Goal: Task Accomplishment & Management: Use online tool/utility

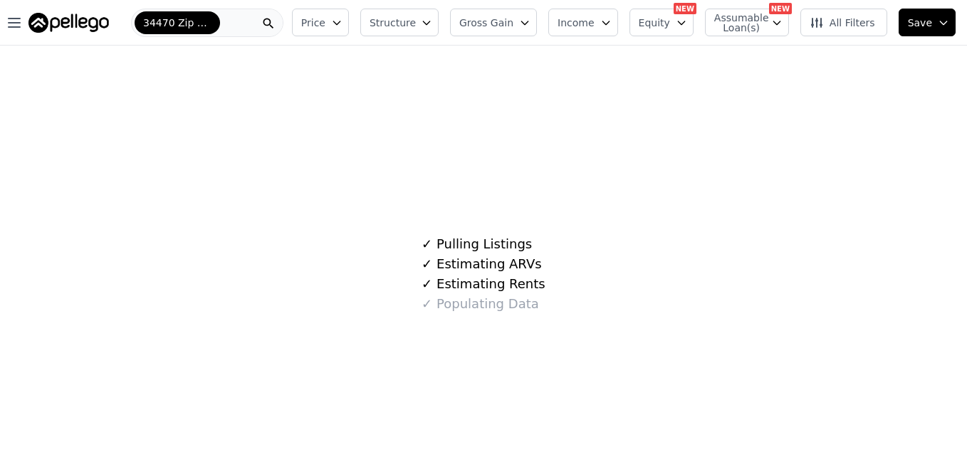
click at [227, 26] on div "34470 Zip Code" at bounding box center [207, 23] width 152 height 28
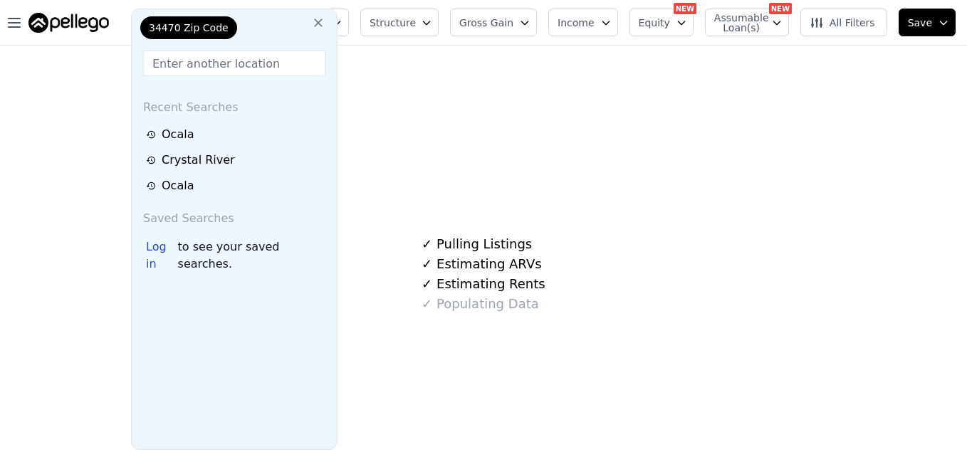
click at [221, 61] on input "text" at bounding box center [234, 64] width 182 height 26
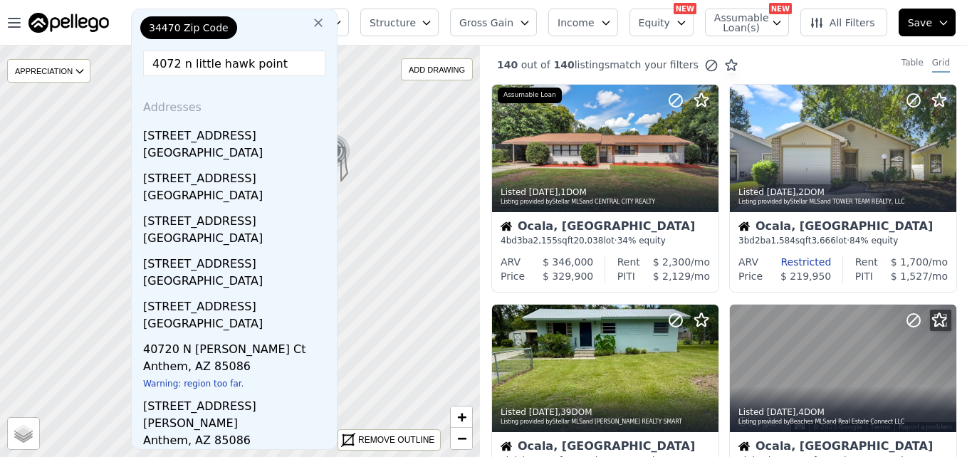
click at [176, 73] on input "4072 n little hawk point" at bounding box center [234, 64] width 182 height 26
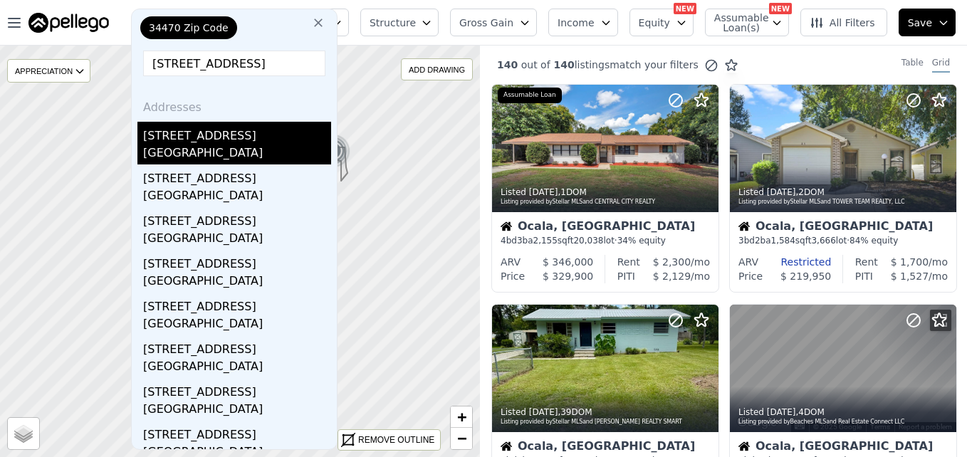
type input "[STREET_ADDRESS]"
click at [197, 151] on div "[GEOGRAPHIC_DATA]" at bounding box center [237, 155] width 188 height 20
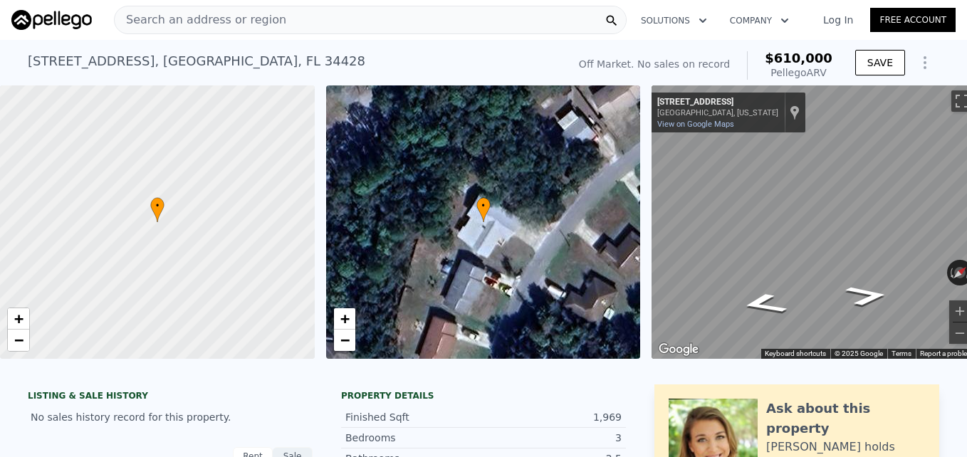
click at [301, 15] on div "Search an address or region" at bounding box center [370, 20] width 513 height 28
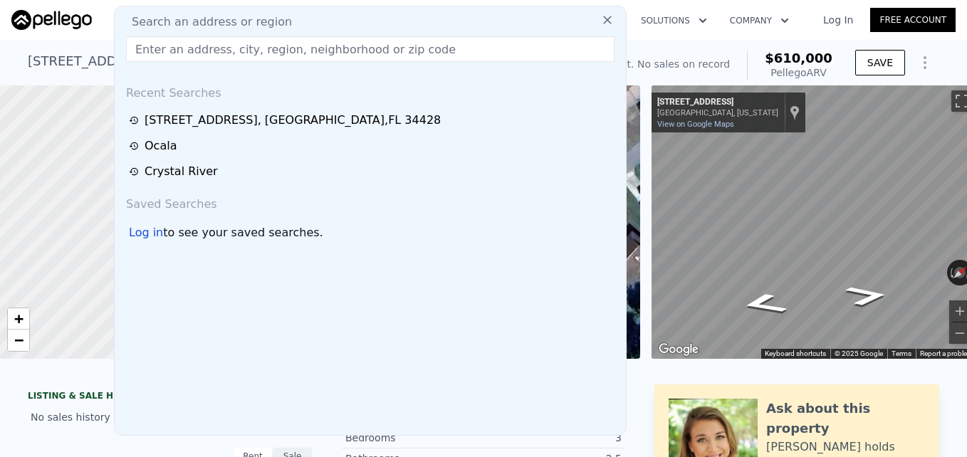
click at [266, 47] on input "text" at bounding box center [370, 49] width 489 height 26
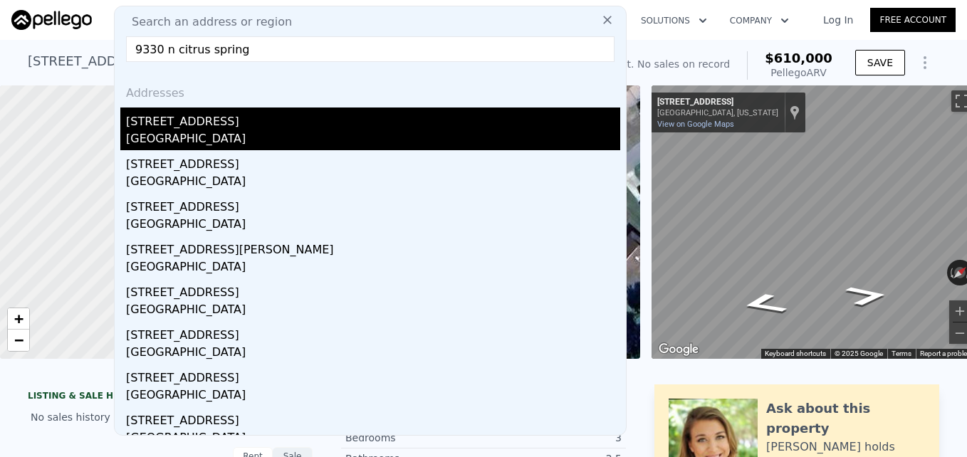
type input "9330 n citrus spring"
click at [238, 130] on div "[GEOGRAPHIC_DATA]" at bounding box center [373, 140] width 494 height 20
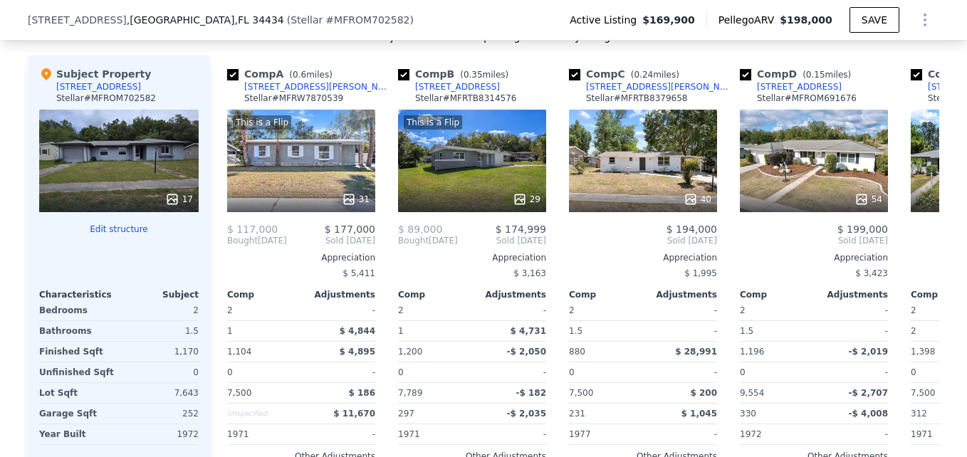
scroll to position [1461, 0]
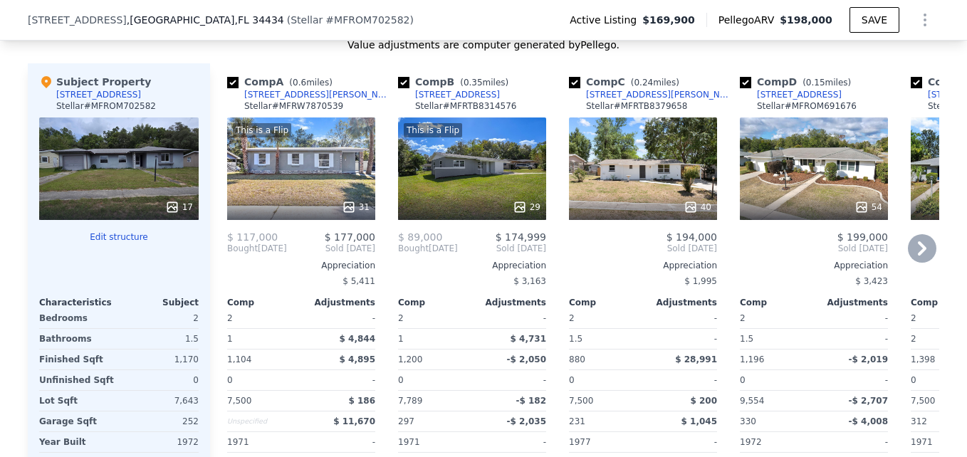
click at [919, 256] on icon at bounding box center [922, 248] width 9 height 14
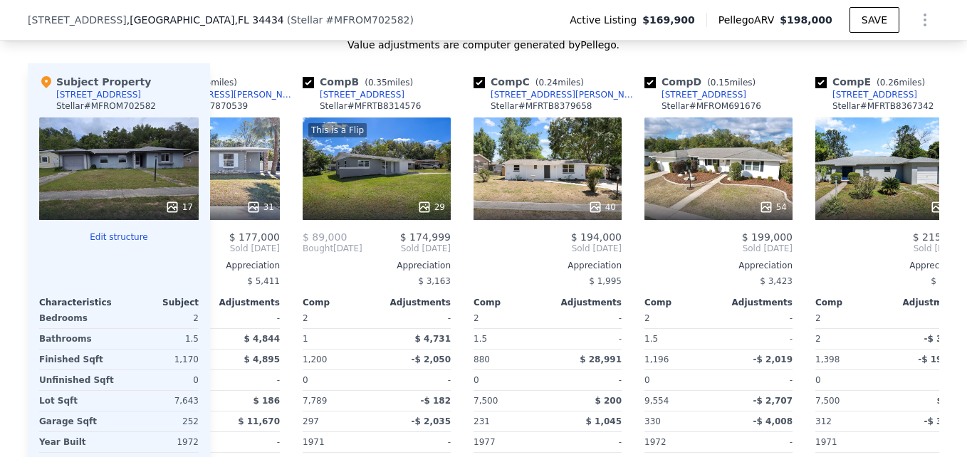
scroll to position [0, 342]
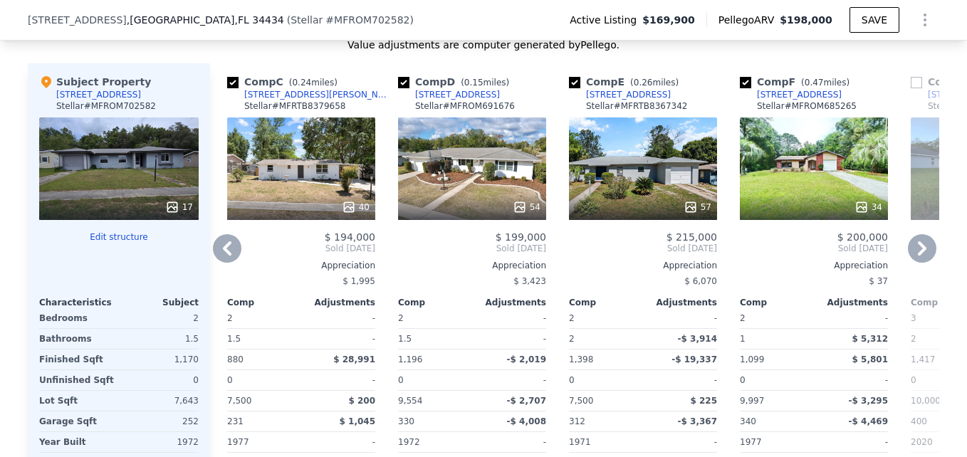
click at [919, 256] on icon at bounding box center [922, 248] width 9 height 14
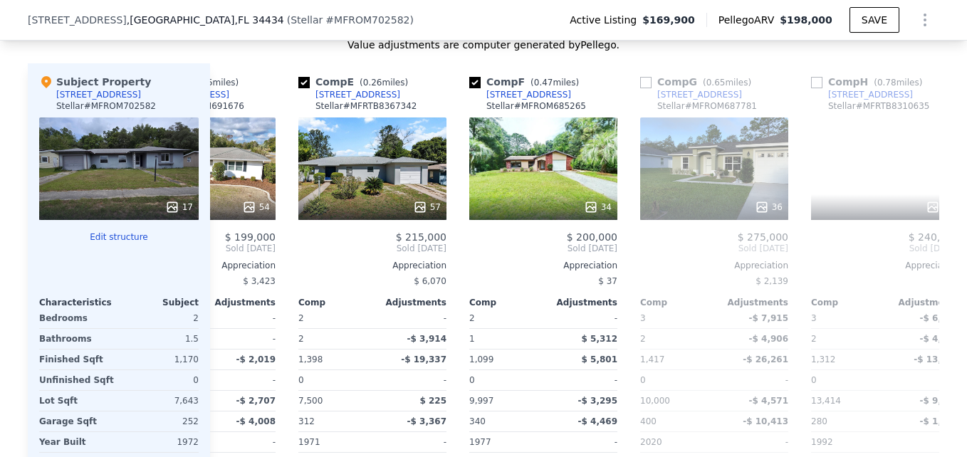
scroll to position [0, 684]
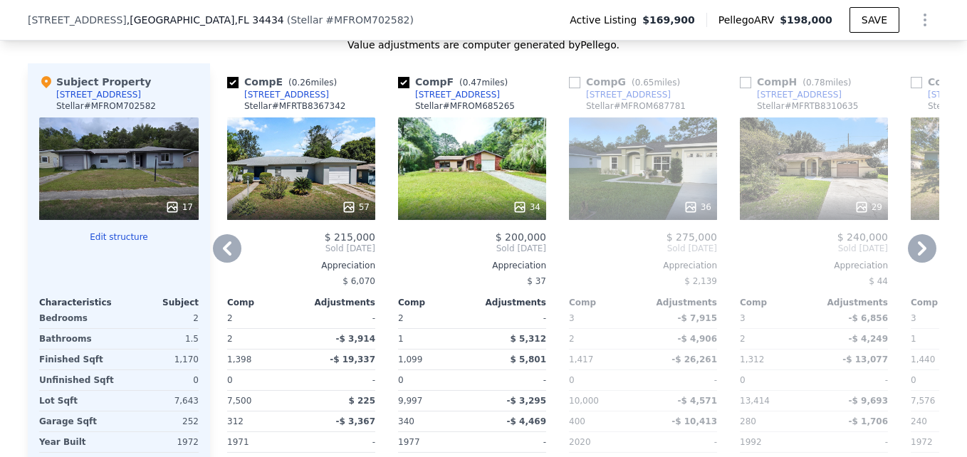
click at [135, 167] on div "17" at bounding box center [119, 169] width 160 height 103
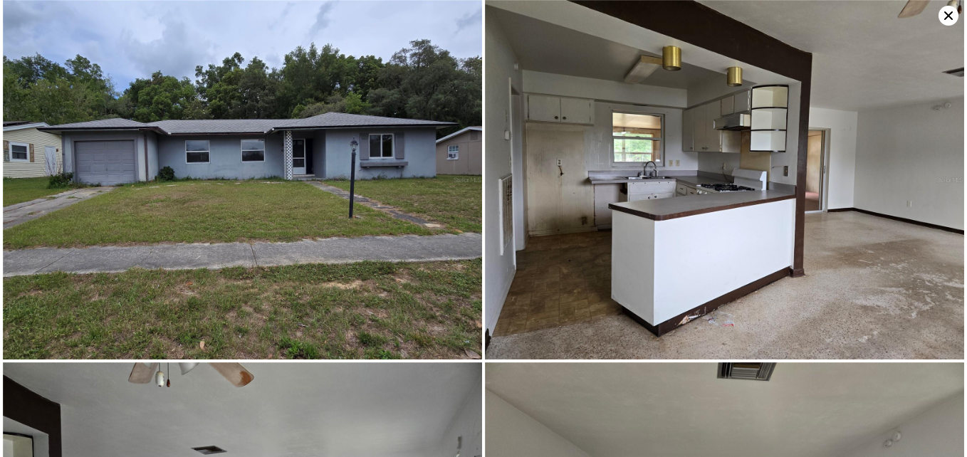
click at [945, 14] on icon at bounding box center [949, 16] width 20 height 20
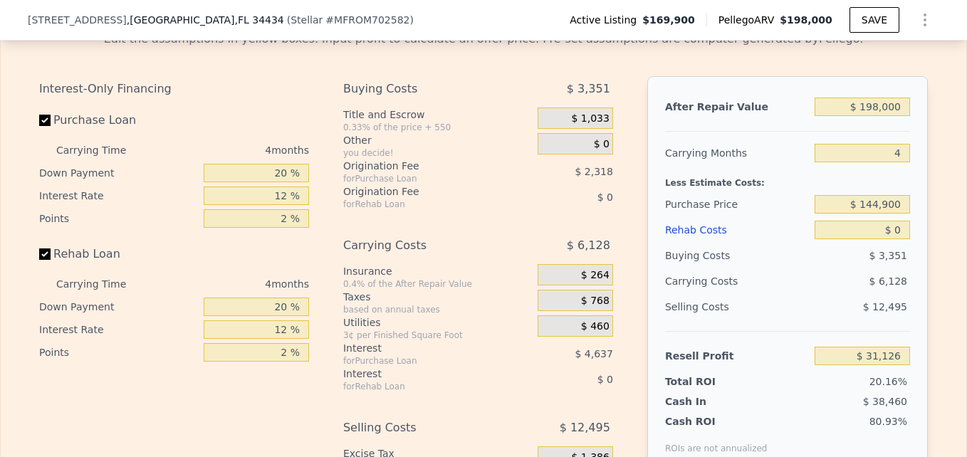
scroll to position [2106, 0]
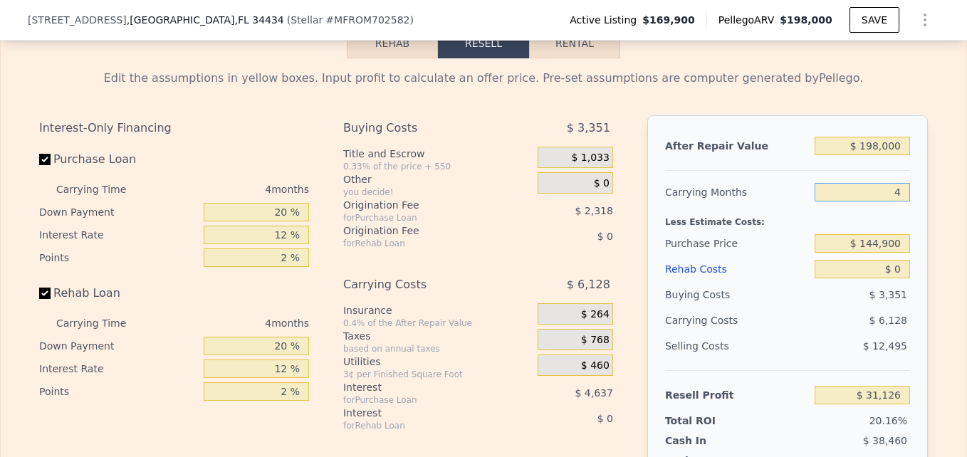
click at [896, 202] on input "4" at bounding box center [862, 192] width 95 height 19
type input "3"
type input "$ 32,658"
type input "3"
click at [813, 231] on div "Less Estimate Costs:" at bounding box center [787, 218] width 245 height 26
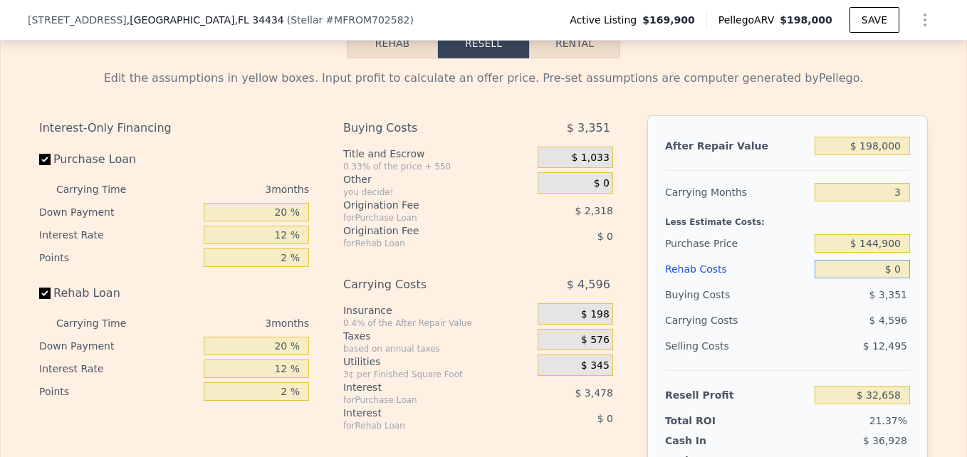
click at [895, 279] on input "$ 0" at bounding box center [862, 269] width 95 height 19
type input "$ 4"
type input "$ 32,654"
type input "$ 40"
type input "$ 32,617"
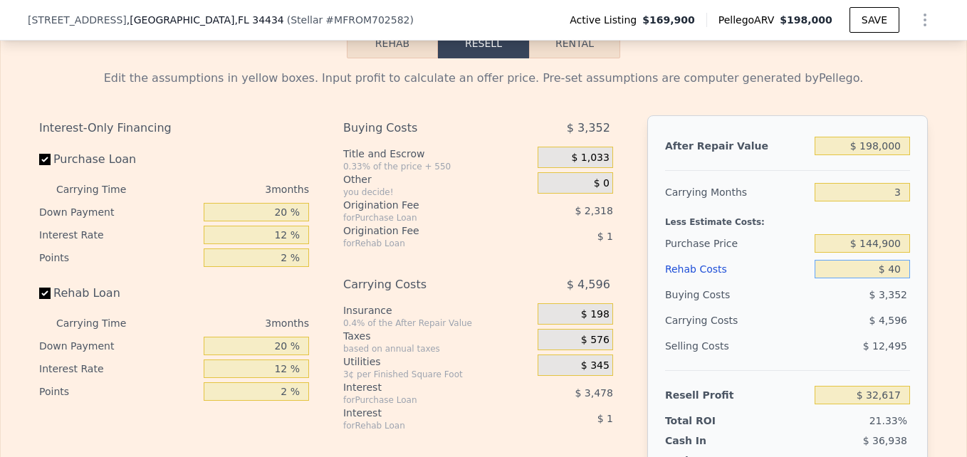
type input "$ 400"
type input "$ 32,243"
type input "$ 4,000"
type input "$ 28,498"
type input "$ 40,000"
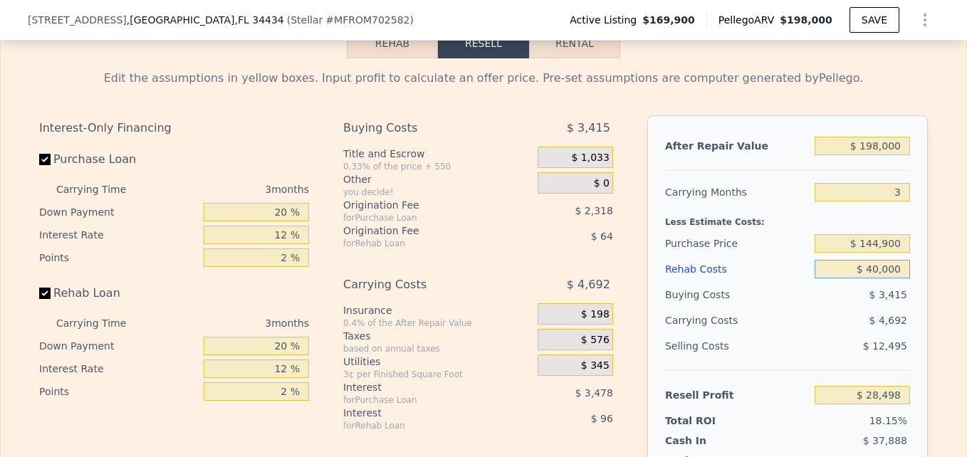
type input "-$ 8,942"
type input "$ 40,000"
click at [828, 231] on div "Less Estimate Costs:" at bounding box center [787, 218] width 245 height 26
click at [878, 253] on input "$ 144,900" at bounding box center [862, 243] width 95 height 19
click at [898, 253] on input "$ 900" at bounding box center [862, 243] width 95 height 19
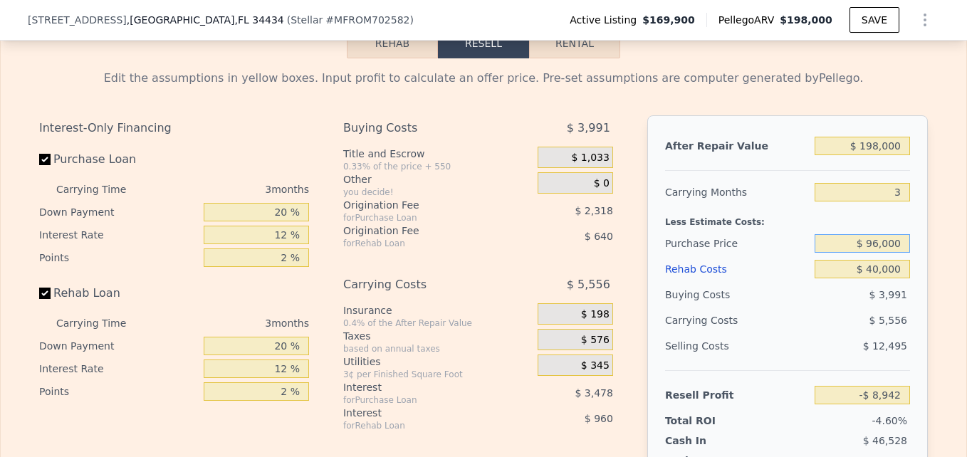
type input "$ 96,000"
click at [907, 244] on div "After Repair Value $ 198,000 Carrying Months 3 Less Estimate Costs: Purchase Pr…" at bounding box center [787, 313] width 281 height 396
type input "$ 42,076"
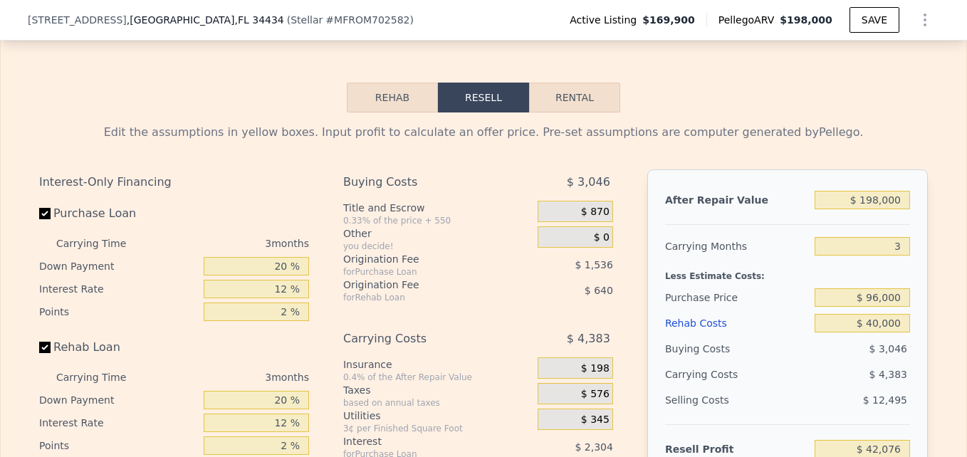
scroll to position [2020, 0]
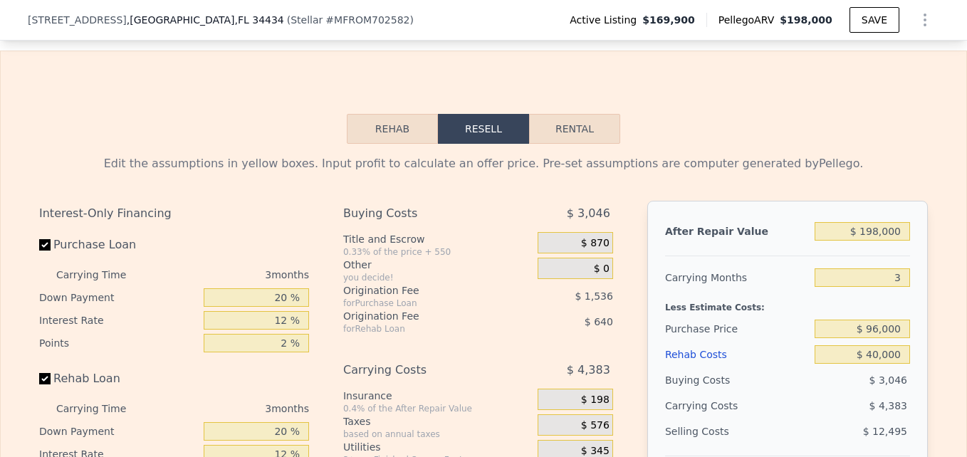
click at [601, 144] on button "Rental" at bounding box center [574, 129] width 91 height 30
select select "30"
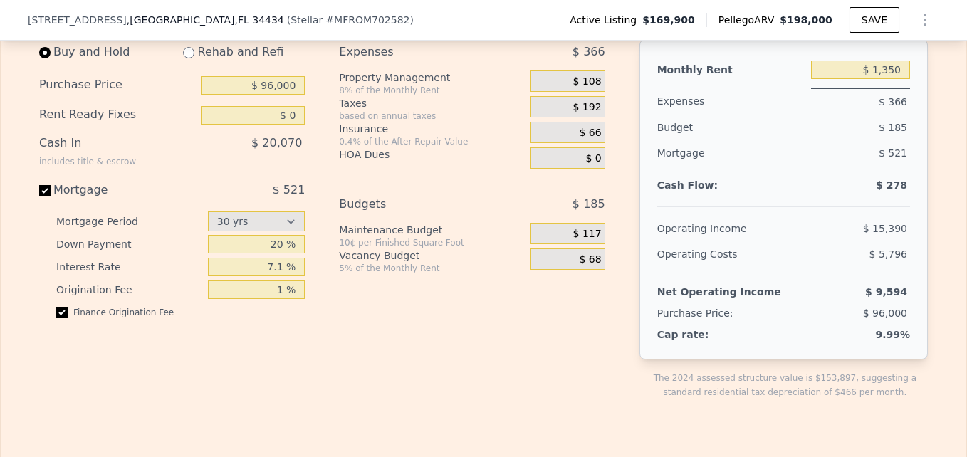
scroll to position [2148, 0]
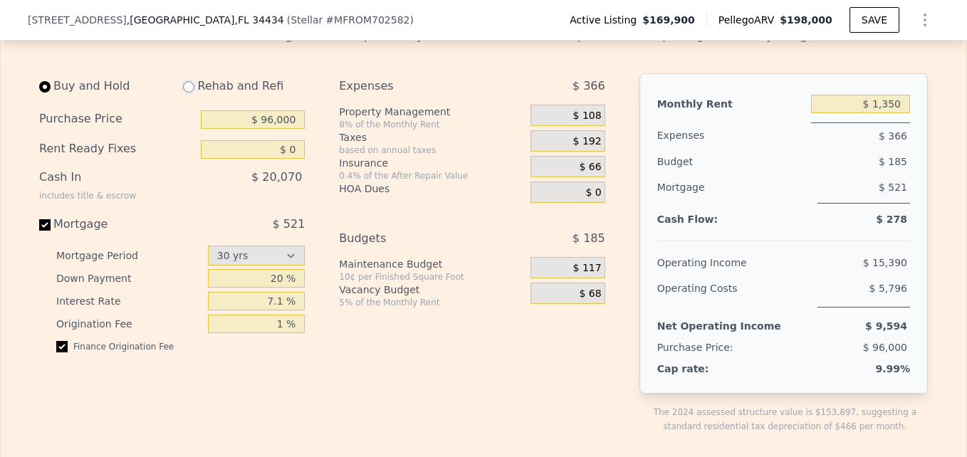
click at [184, 93] on input "radio" at bounding box center [188, 86] width 11 height 11
radio input "true"
type input "$ 40,000"
type input "$ 2,250"
select select "30"
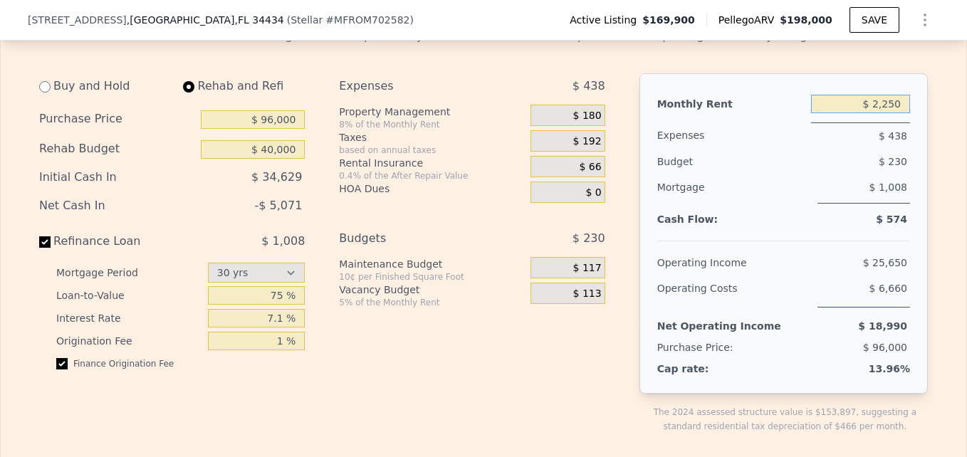
click at [897, 113] on input "$ 2,250" at bounding box center [860, 104] width 99 height 19
type input "$ 2"
click at [892, 108] on div "Monthly Rent $ 1,500 Expenses $ 438 Budget $ 230 Mortgage $ 1,008 Cash Flow: $ …" at bounding box center [784, 233] width 288 height 321
click at [898, 113] on input "$ 1,500" at bounding box center [860, 104] width 99 height 19
type input "$ 1,800"
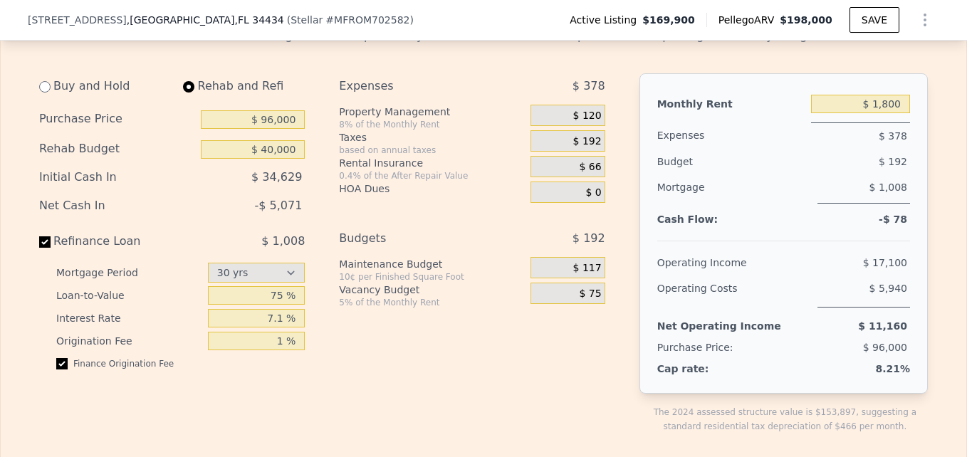
click at [857, 149] on div "$ 378" at bounding box center [860, 136] width 99 height 26
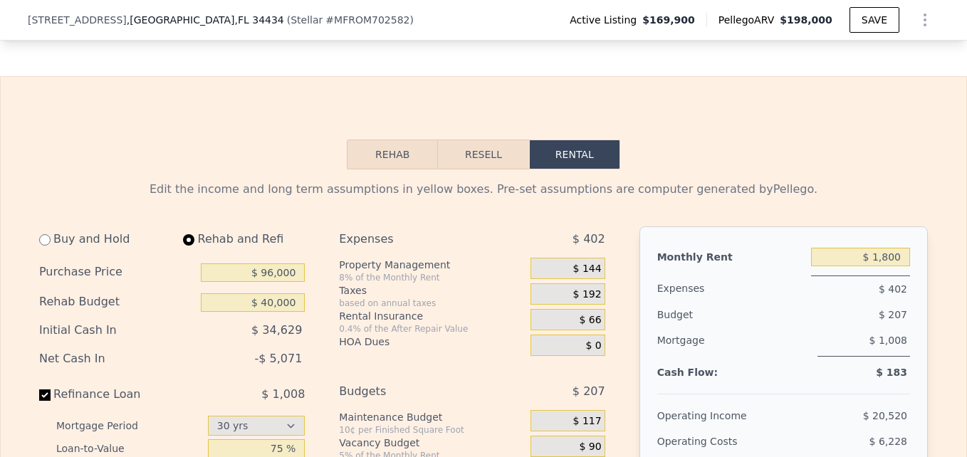
scroll to position [1986, 0]
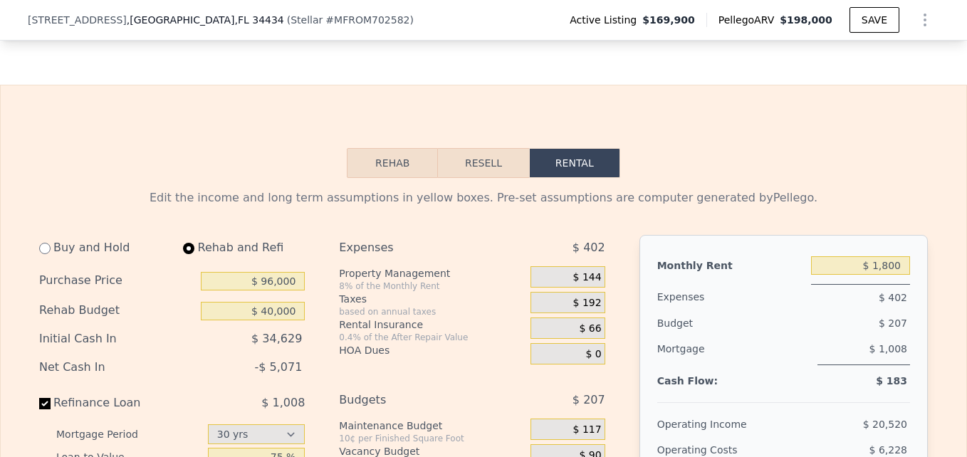
click at [410, 178] on button "Rehab" at bounding box center [392, 163] width 91 height 30
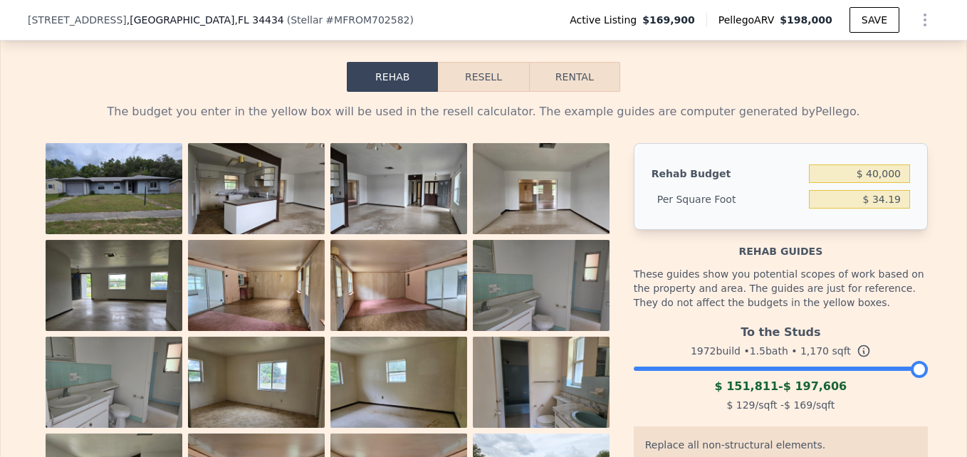
scroll to position [2120, 0]
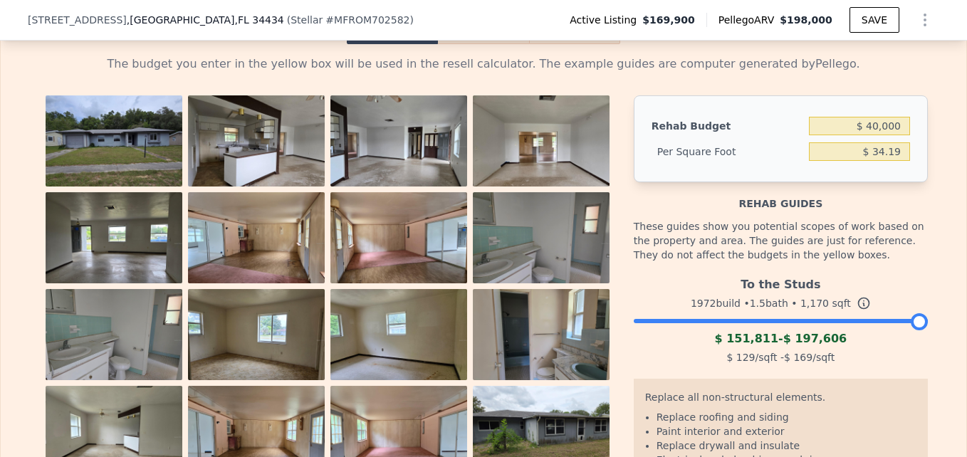
click at [473, 44] on button "Resell" at bounding box center [483, 29] width 90 height 30
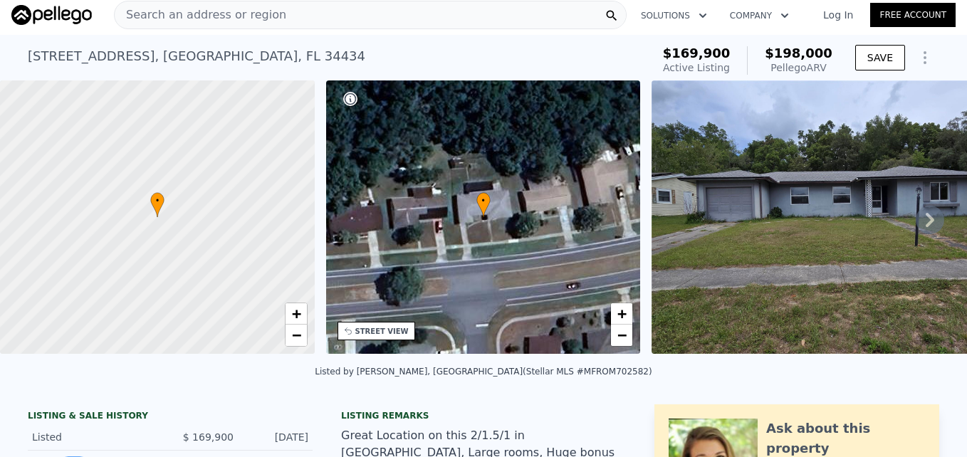
scroll to position [0, 0]
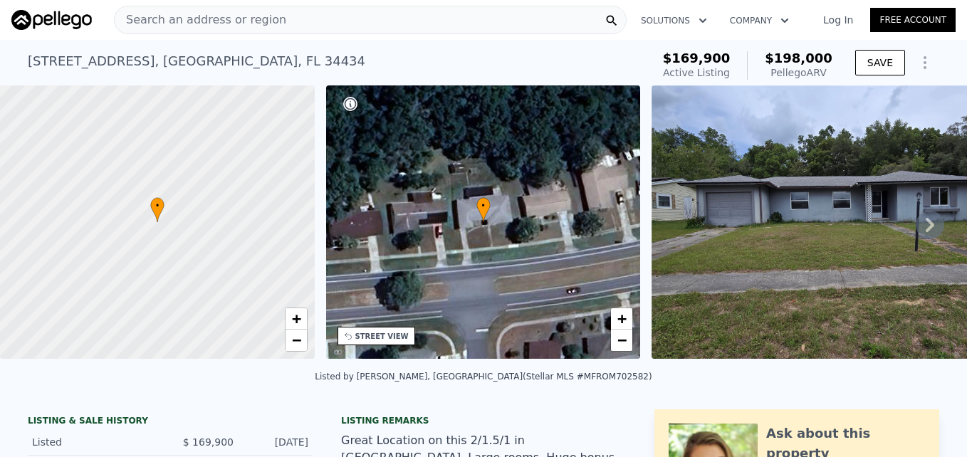
click at [393, 337] on div "STREET VIEW" at bounding box center [381, 336] width 53 height 11
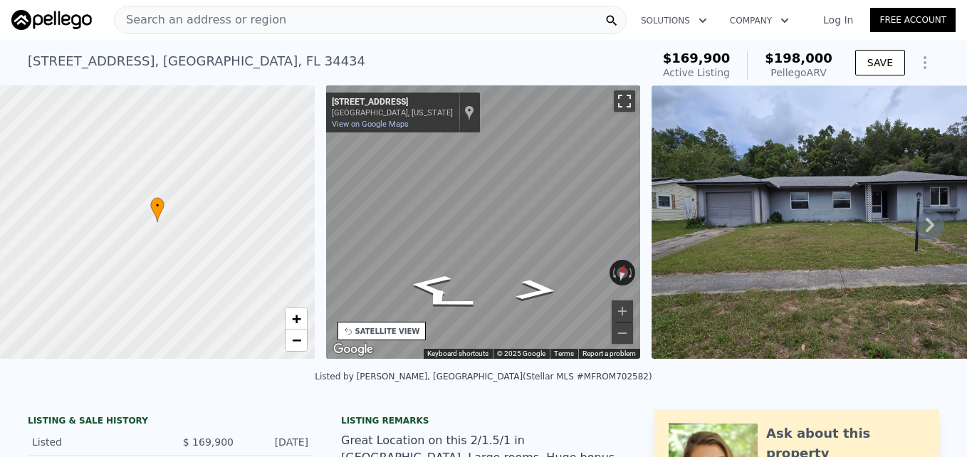
click at [623, 99] on button "Toggle fullscreen view" at bounding box center [624, 100] width 21 height 21
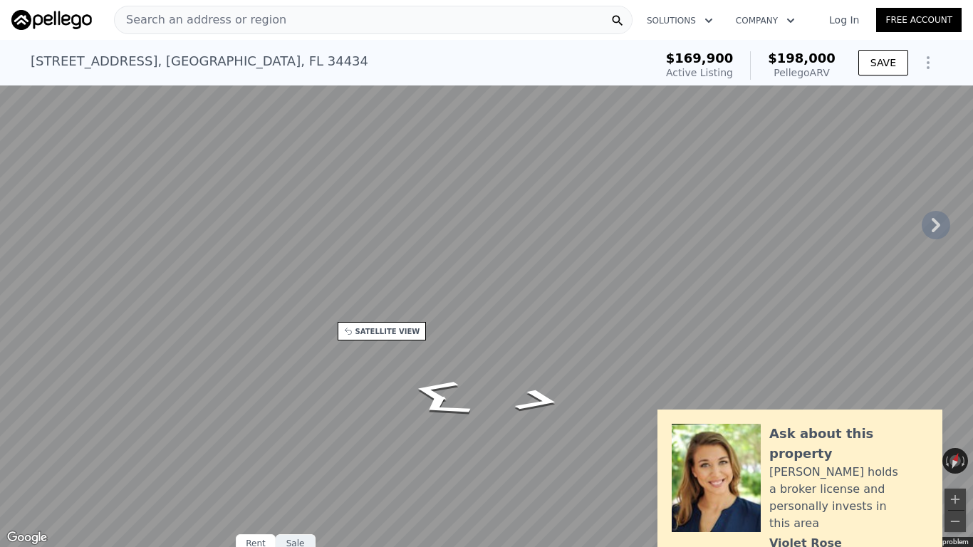
click at [959, 11] on button "Toggle fullscreen view" at bounding box center [957, 15] width 21 height 21
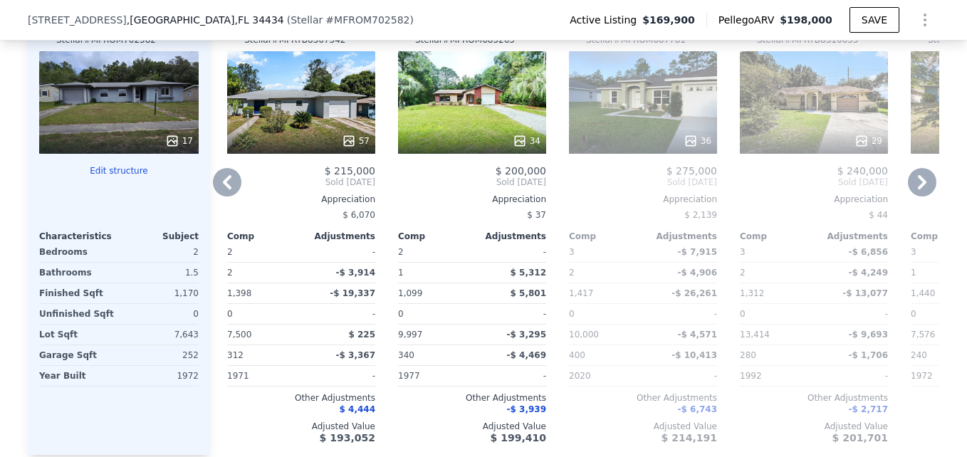
scroll to position [1496, 0]
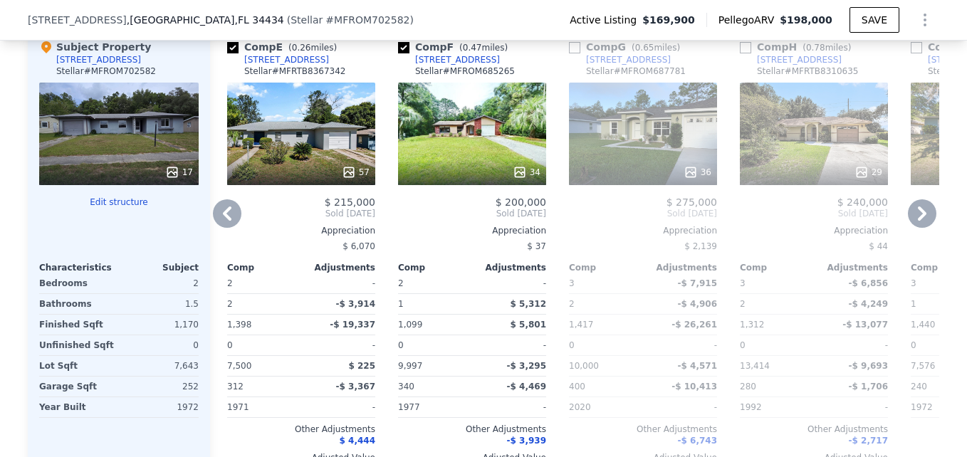
click at [452, 132] on div "34" at bounding box center [472, 134] width 148 height 103
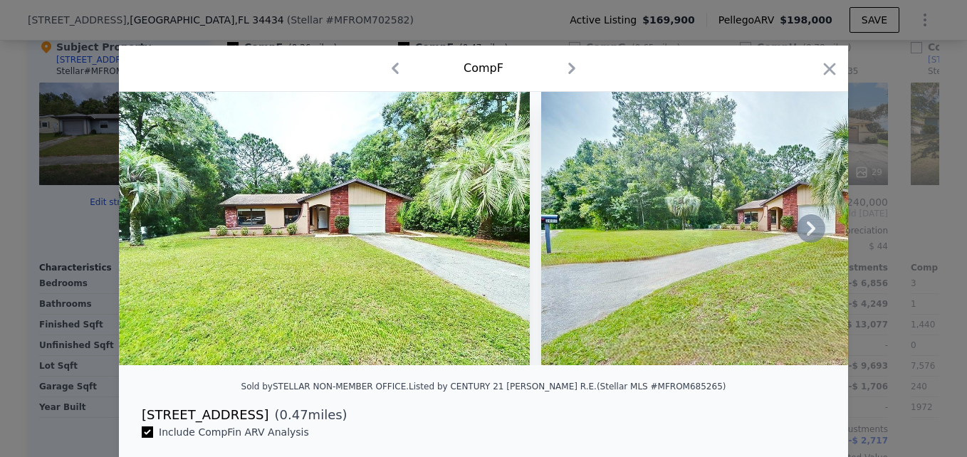
click at [807, 232] on icon at bounding box center [811, 229] width 9 height 14
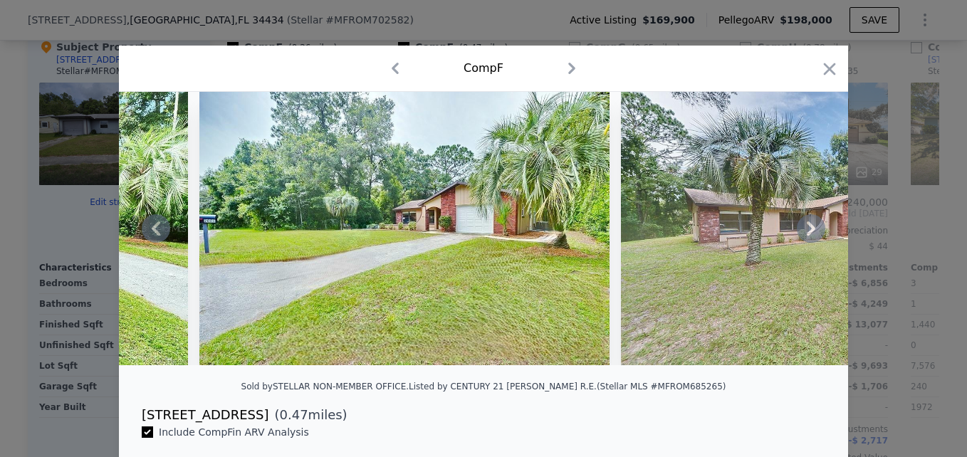
click at [807, 232] on icon at bounding box center [811, 229] width 9 height 14
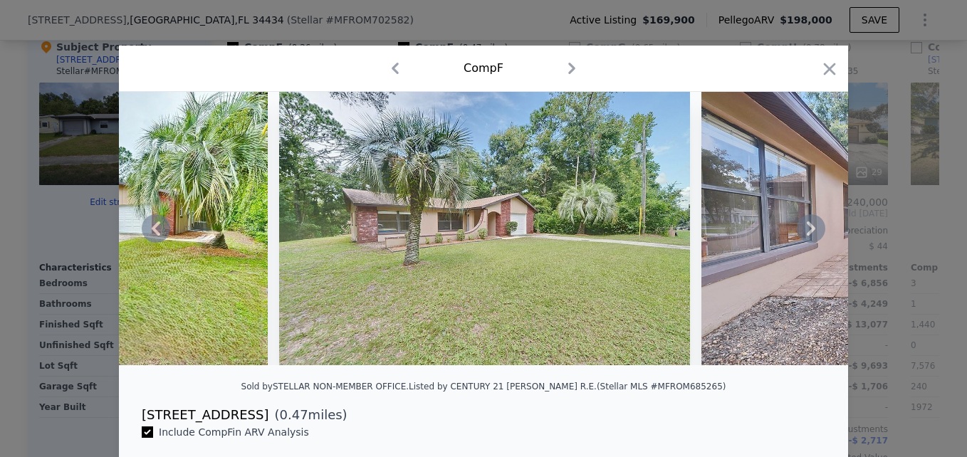
click at [807, 232] on icon at bounding box center [811, 229] width 9 height 14
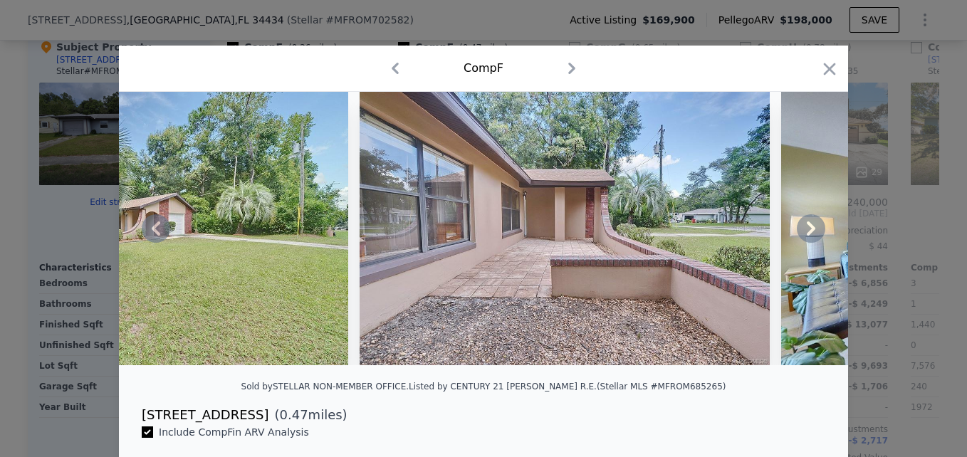
click at [807, 232] on icon at bounding box center [811, 229] width 9 height 14
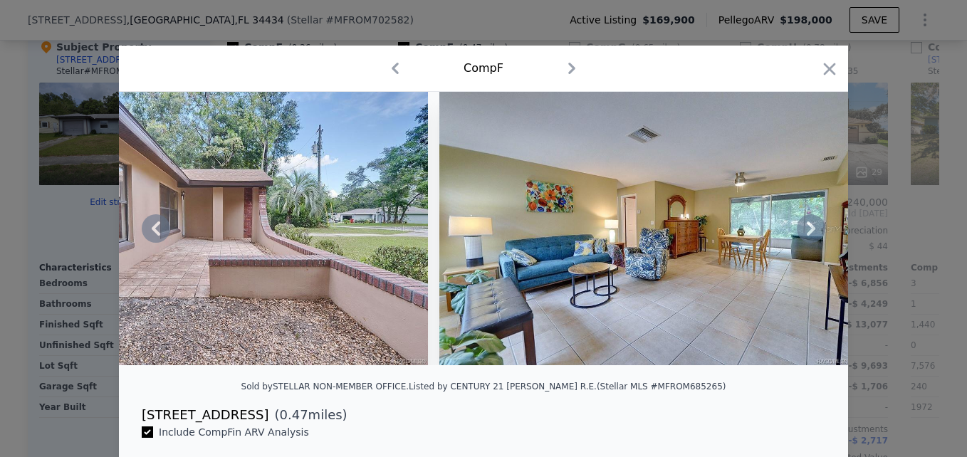
click at [807, 232] on icon at bounding box center [811, 229] width 9 height 14
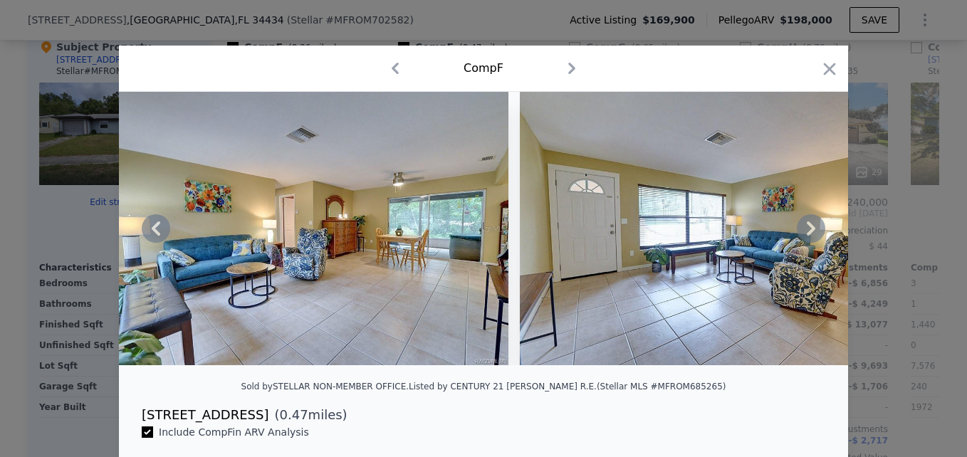
click at [807, 232] on icon at bounding box center [811, 229] width 9 height 14
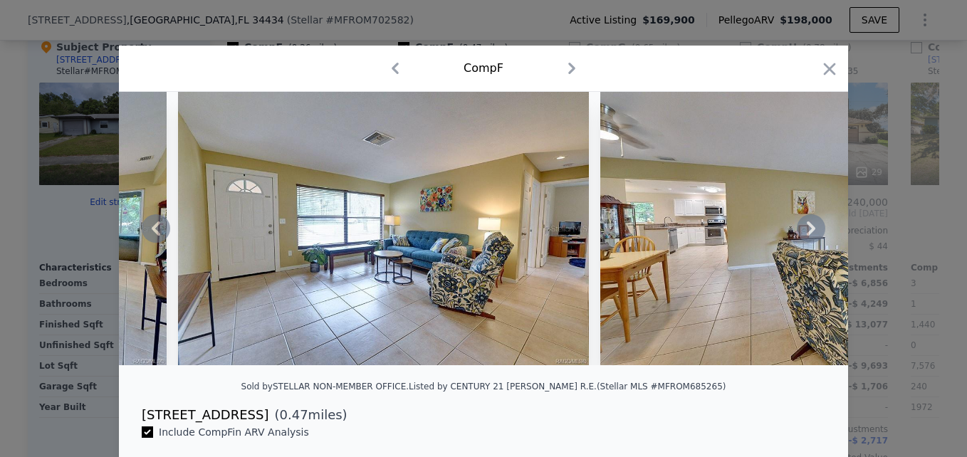
click at [807, 232] on icon at bounding box center [811, 229] width 9 height 14
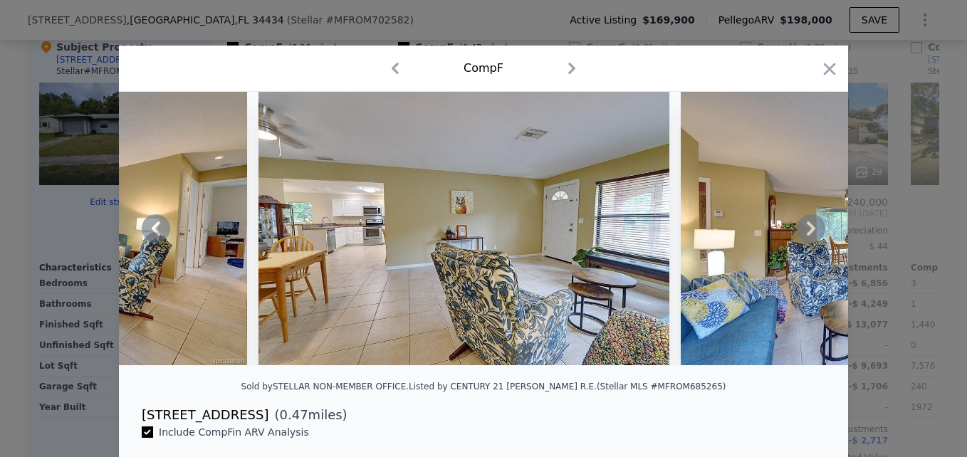
click at [807, 232] on icon at bounding box center [811, 229] width 9 height 14
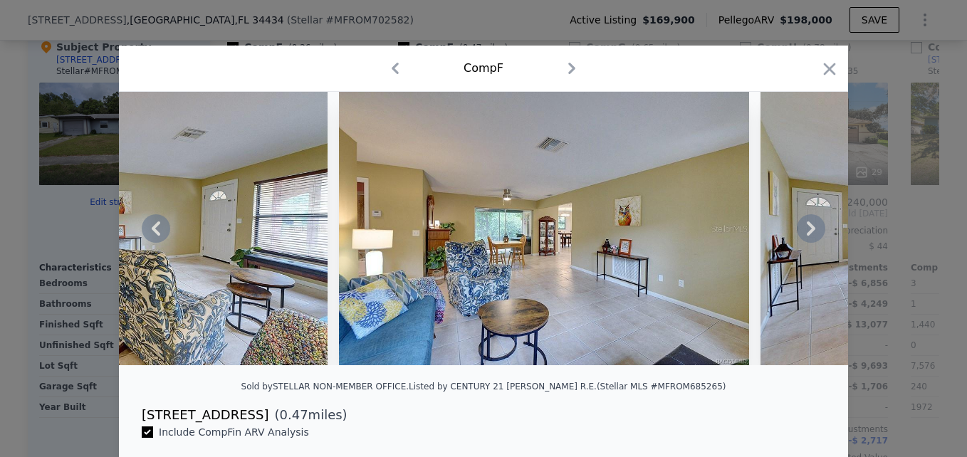
click at [807, 232] on icon at bounding box center [811, 229] width 9 height 14
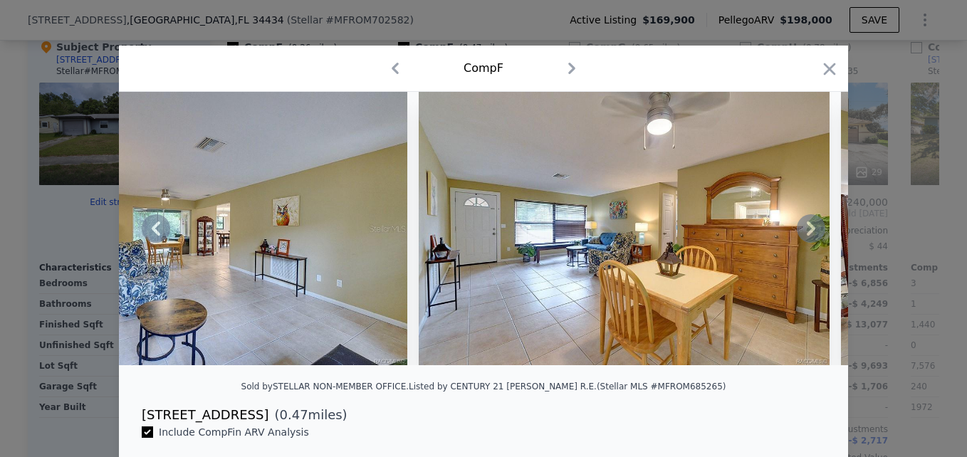
click at [807, 232] on icon at bounding box center [811, 229] width 9 height 14
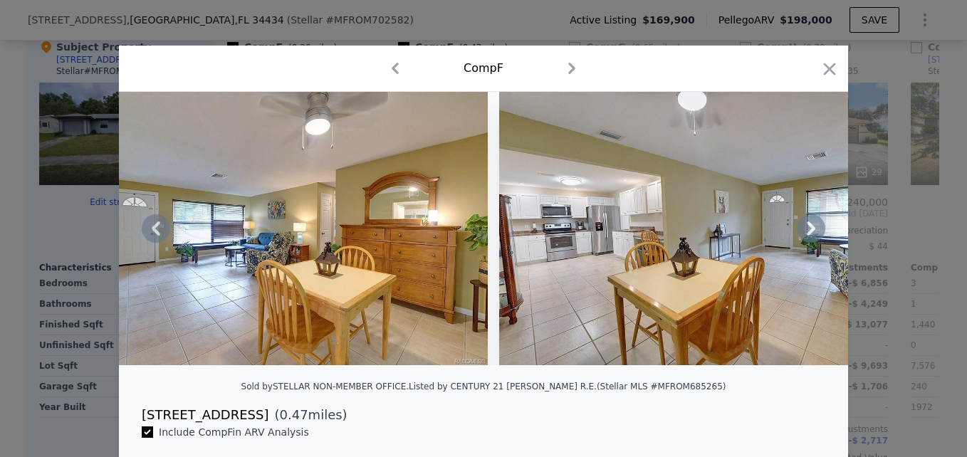
click at [807, 232] on icon at bounding box center [811, 229] width 9 height 14
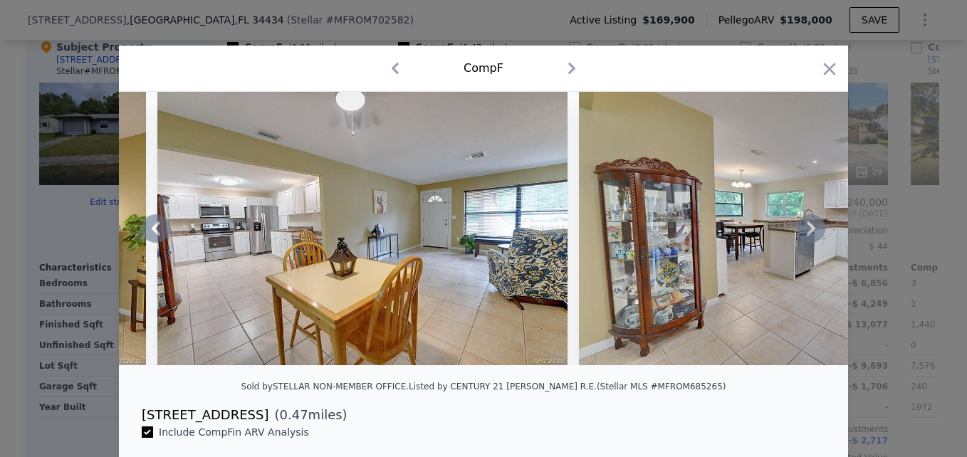
click at [807, 232] on icon at bounding box center [811, 229] width 9 height 14
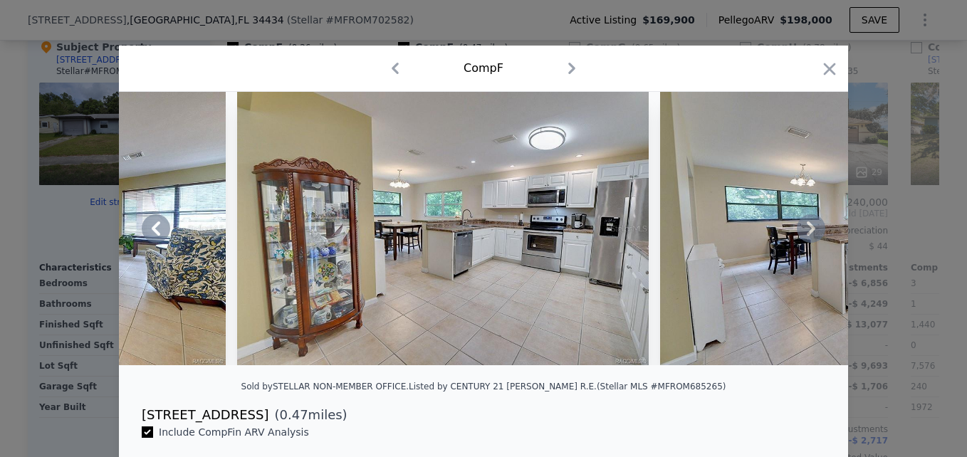
click at [807, 232] on icon at bounding box center [811, 229] width 9 height 14
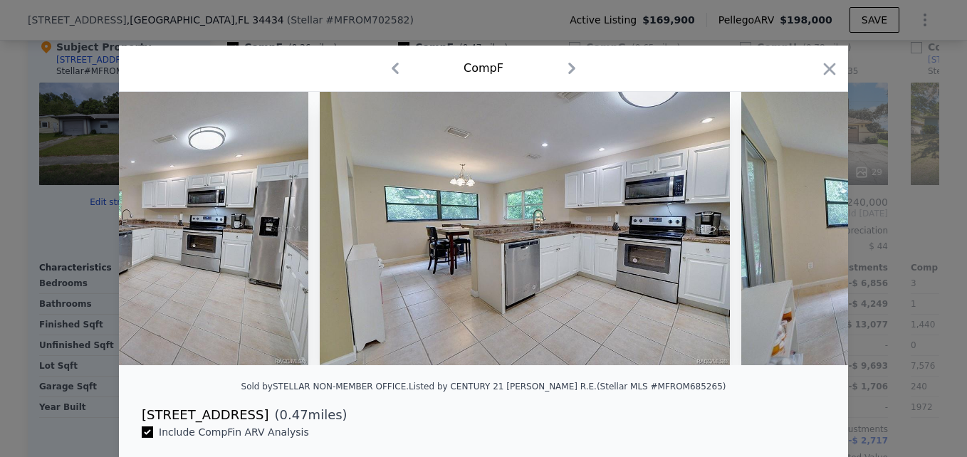
scroll to position [0, 4445]
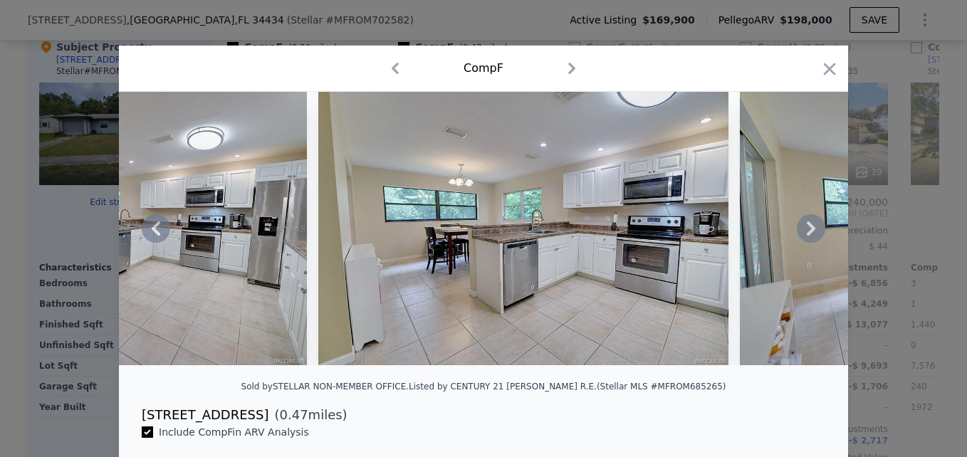
click at [807, 232] on icon at bounding box center [811, 229] width 9 height 14
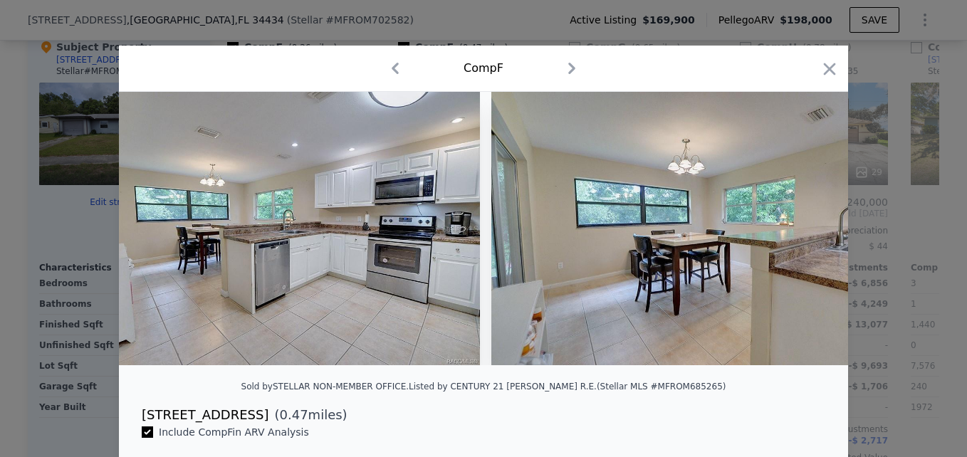
scroll to position [0, 4787]
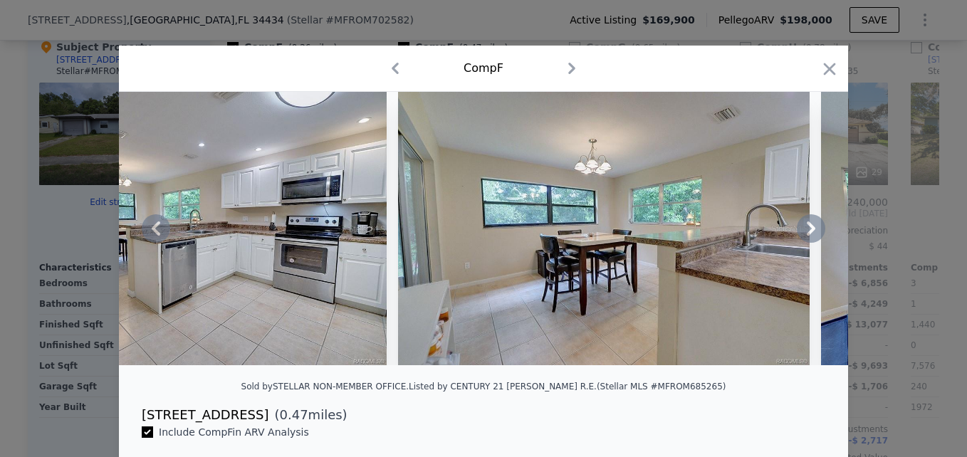
click at [807, 232] on icon at bounding box center [811, 229] width 9 height 14
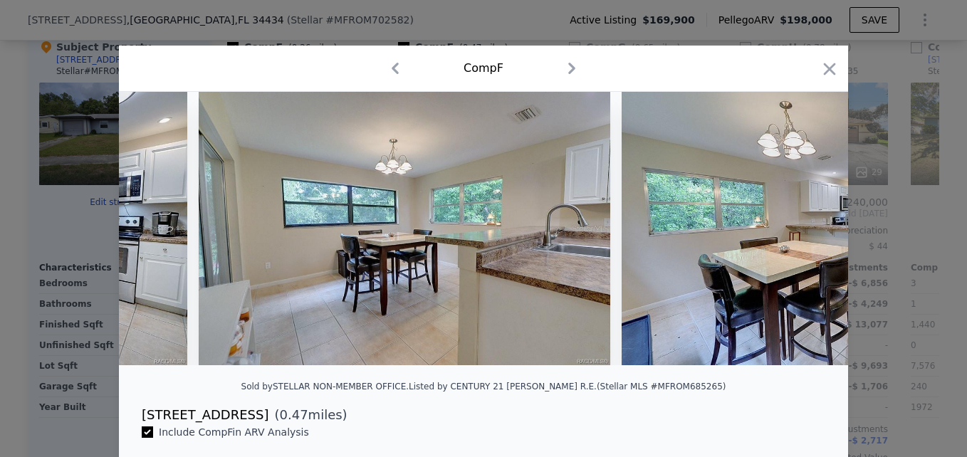
scroll to position [0, 5129]
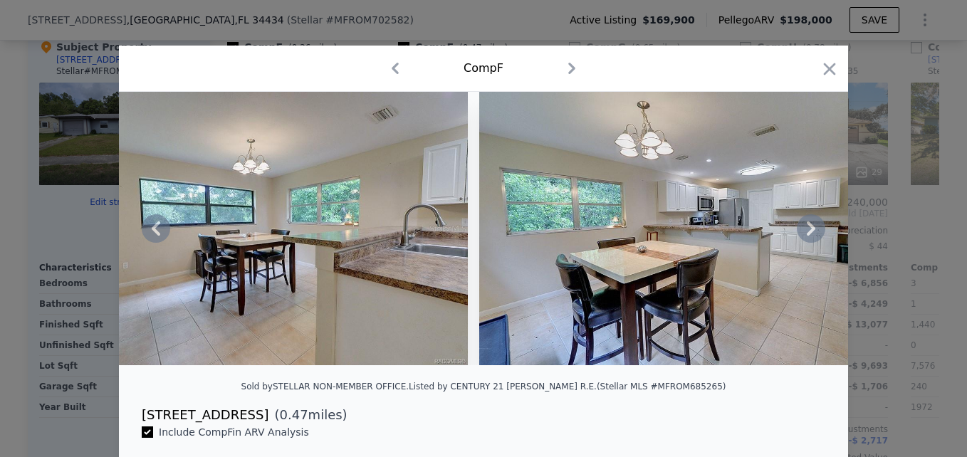
click at [807, 232] on icon at bounding box center [811, 229] width 9 height 14
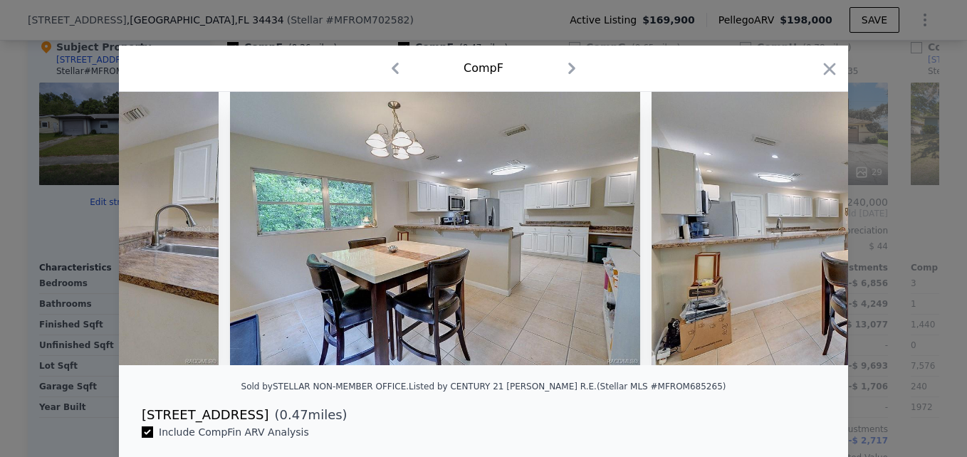
scroll to position [0, 5471]
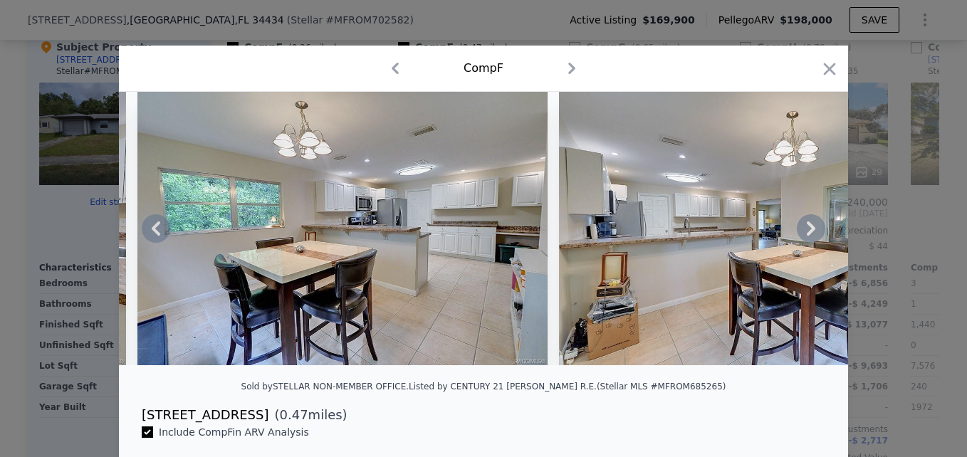
click at [876, 78] on div at bounding box center [483, 228] width 967 height 457
